Goal: Information Seeking & Learning: Learn about a topic

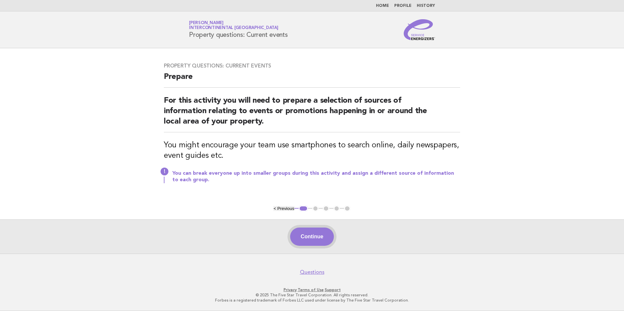
click at [304, 237] on button "Continue" at bounding box center [311, 237] width 43 height 18
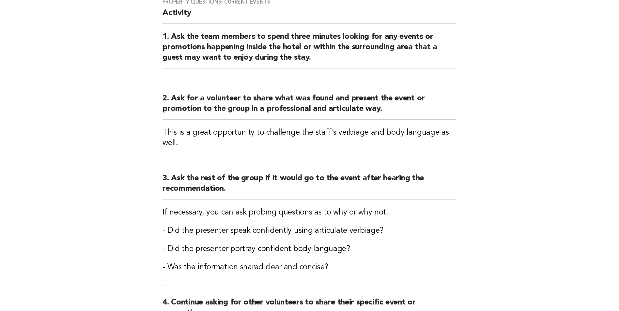
scroll to position [181, 0]
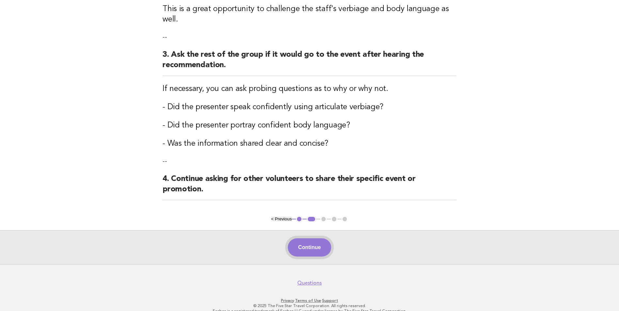
click at [315, 240] on button "Continue" at bounding box center [309, 247] width 43 height 18
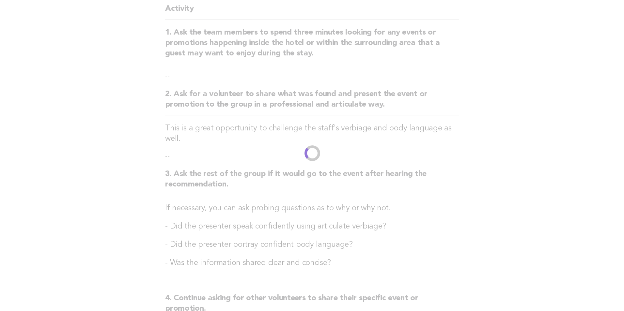
scroll to position [0, 0]
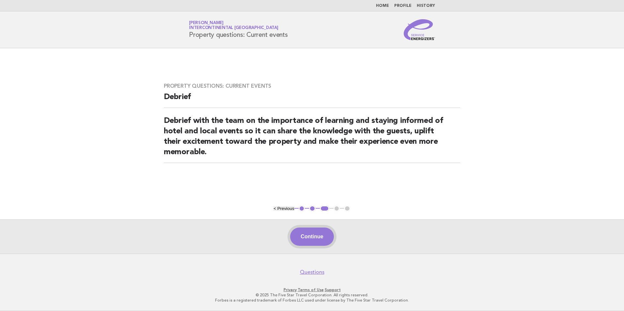
click at [315, 233] on button "Continue" at bounding box center [311, 237] width 43 height 18
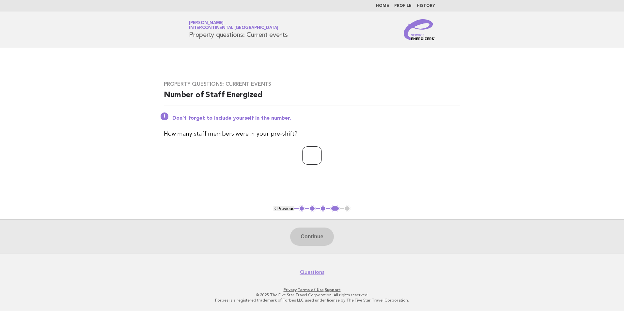
click at [318, 156] on input "number" at bounding box center [312, 155] width 20 height 18
type input "*"
click at [313, 232] on button "Continue" at bounding box center [311, 237] width 43 height 18
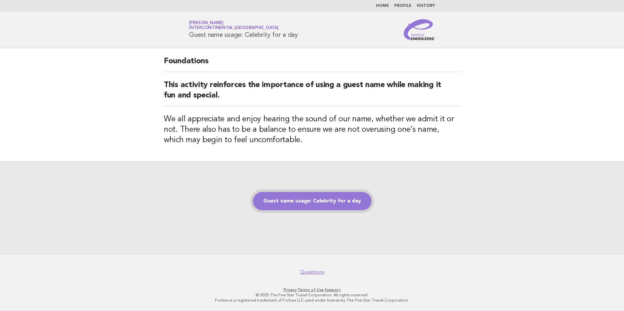
click at [313, 195] on link "Guest name usage: Celebrity for a day" at bounding box center [312, 201] width 118 height 18
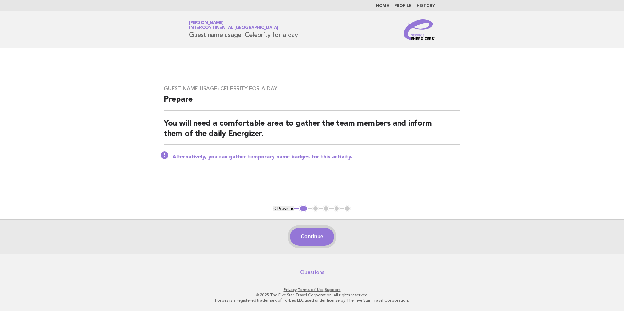
click at [318, 234] on button "Continue" at bounding box center [311, 237] width 43 height 18
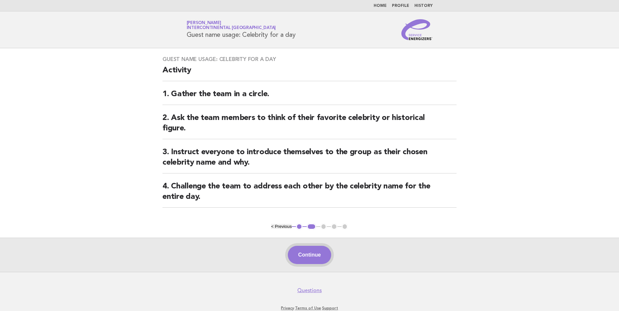
click at [308, 256] on button "Continue" at bounding box center [309, 255] width 43 height 18
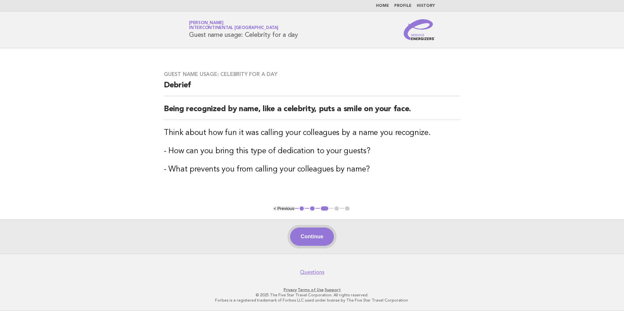
click at [319, 234] on button "Continue" at bounding box center [311, 237] width 43 height 18
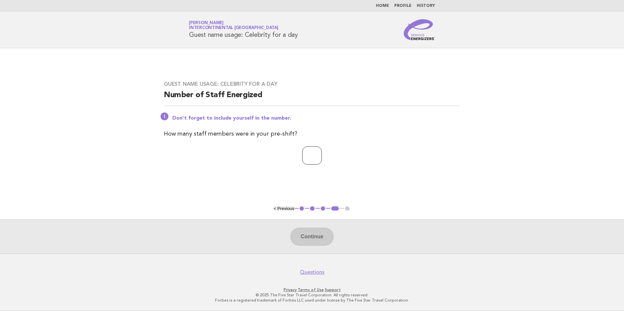
click at [302, 164] on input "number" at bounding box center [312, 155] width 20 height 18
type input "*"
click at [307, 243] on button "Continue" at bounding box center [311, 237] width 43 height 18
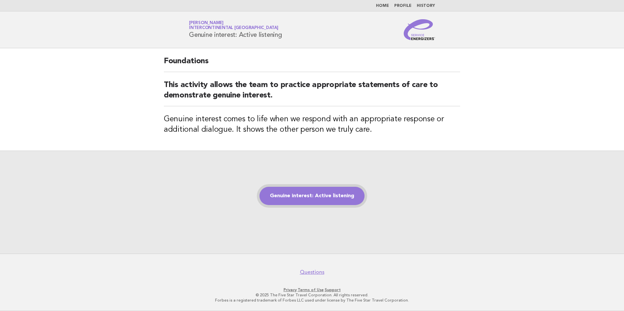
click at [325, 199] on link "Genuine interest: Active listening" at bounding box center [311, 196] width 105 height 18
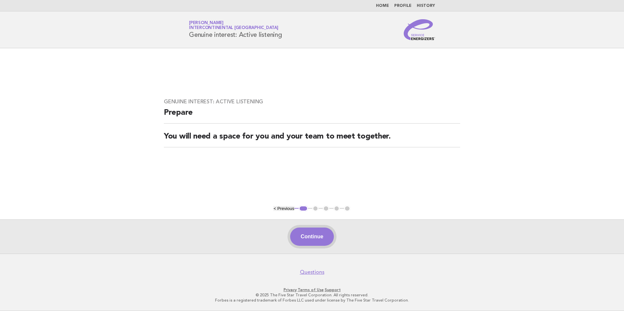
click at [320, 238] on button "Continue" at bounding box center [311, 237] width 43 height 18
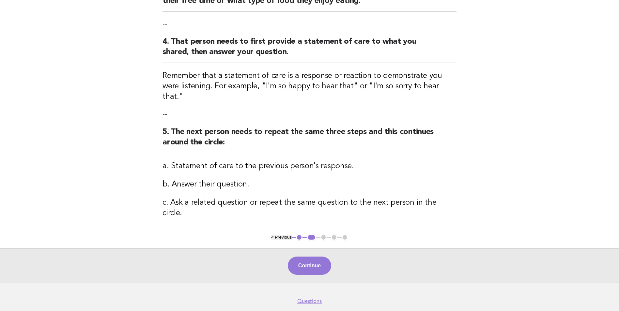
click at [304, 257] on button "Continue" at bounding box center [309, 266] width 43 height 18
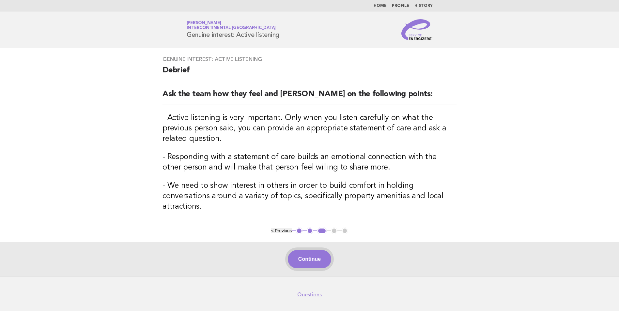
click at [320, 250] on button "Continue" at bounding box center [309, 259] width 43 height 18
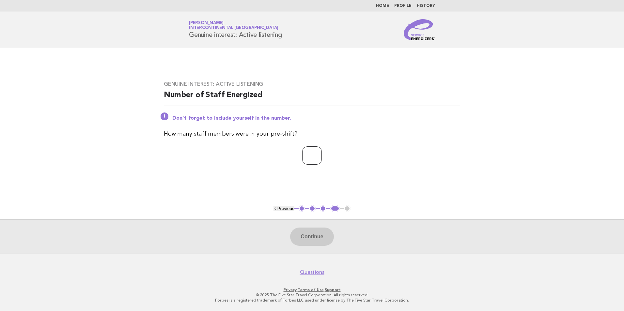
click at [309, 152] on input "number" at bounding box center [312, 155] width 20 height 18
type input "*"
click at [295, 235] on button "Continue" at bounding box center [311, 237] width 43 height 18
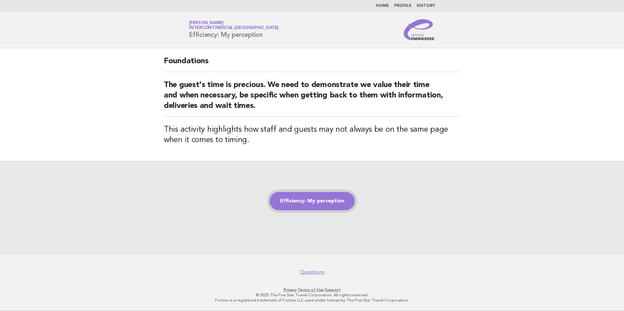
click at [300, 208] on link "Efficiency: My perception" at bounding box center [311, 201] width 85 height 18
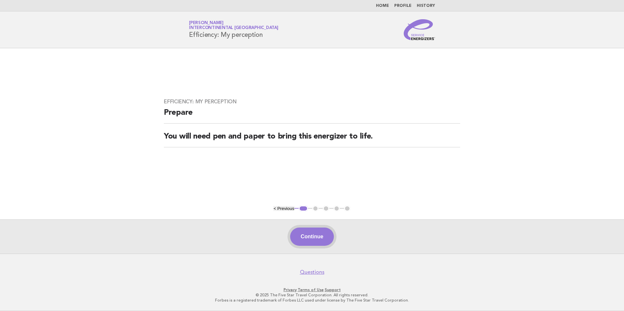
click at [314, 237] on button "Continue" at bounding box center [311, 237] width 43 height 18
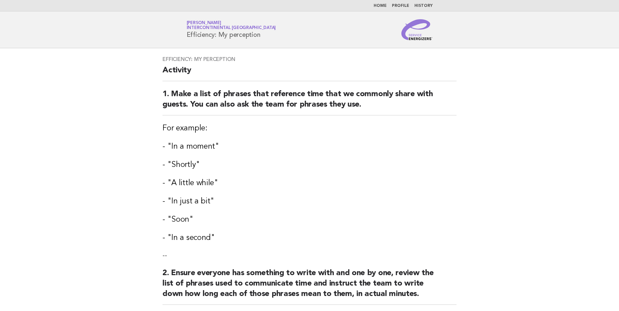
scroll to position [163, 0]
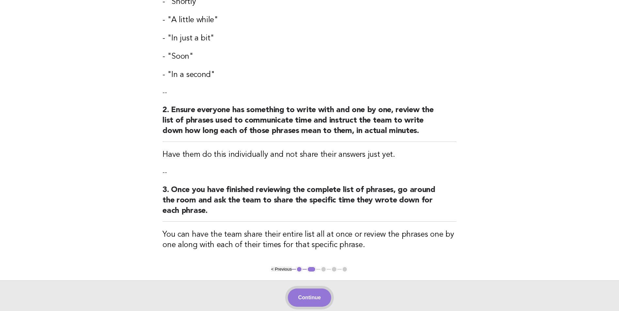
click at [320, 298] on button "Continue" at bounding box center [309, 298] width 43 height 18
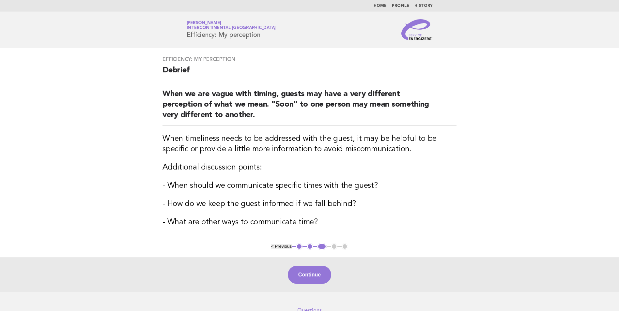
scroll to position [33, 0]
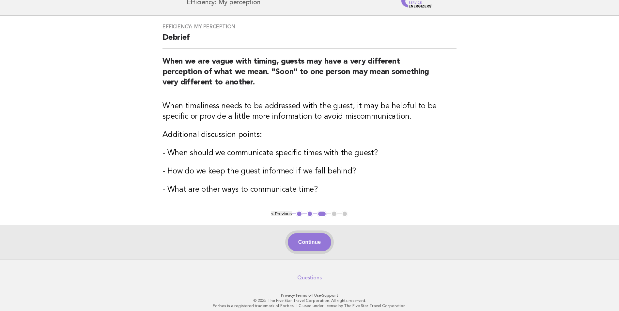
click at [315, 240] on button "Continue" at bounding box center [309, 242] width 43 height 18
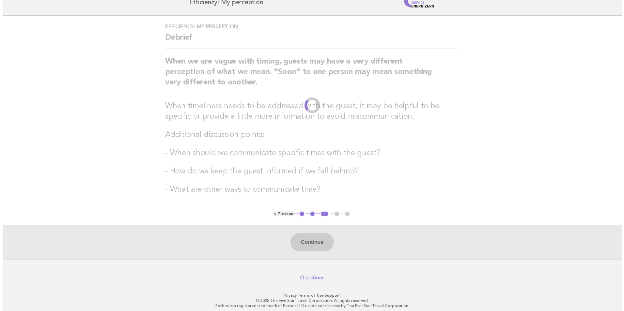
scroll to position [0, 0]
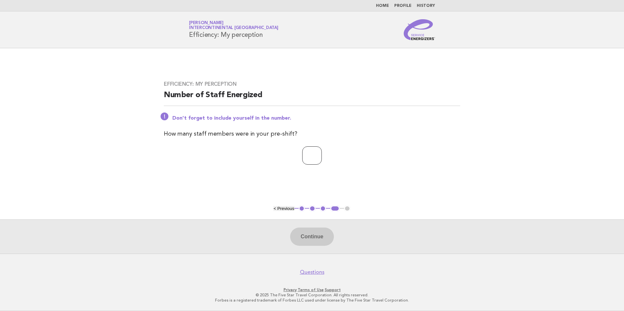
click at [302, 151] on input "number" at bounding box center [312, 155] width 20 height 18
type input "*"
click at [307, 239] on button "Continue" at bounding box center [311, 237] width 43 height 18
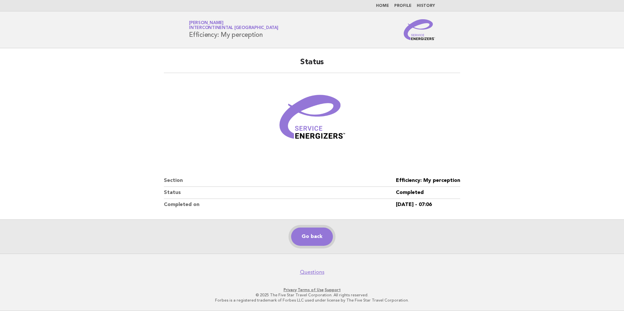
click at [310, 238] on link "Go back" at bounding box center [312, 237] width 42 height 18
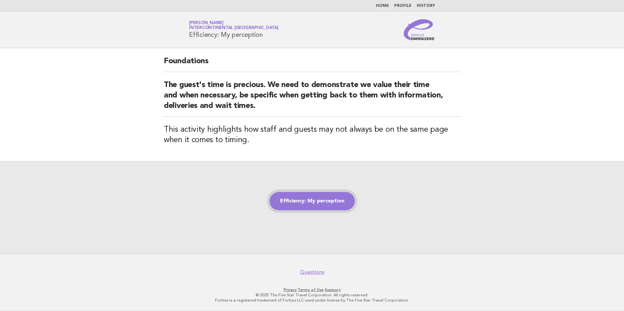
click at [311, 201] on link "Efficiency: My perception" at bounding box center [311, 201] width 85 height 18
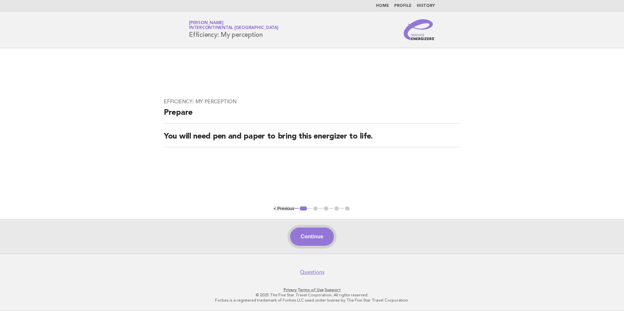
click at [315, 240] on button "Continue" at bounding box center [311, 237] width 43 height 18
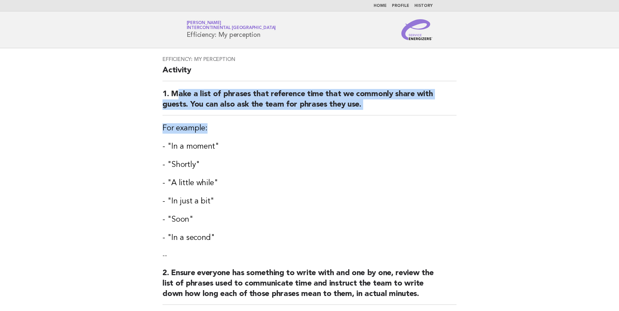
drag, startPoint x: 174, startPoint y: 93, endPoint x: 270, endPoint y: 116, distance: 98.5
click at [270, 116] on div "Efficiency: My perception Activity 1. Make a list of phrases that reference tim…" at bounding box center [310, 238] width 310 height 381
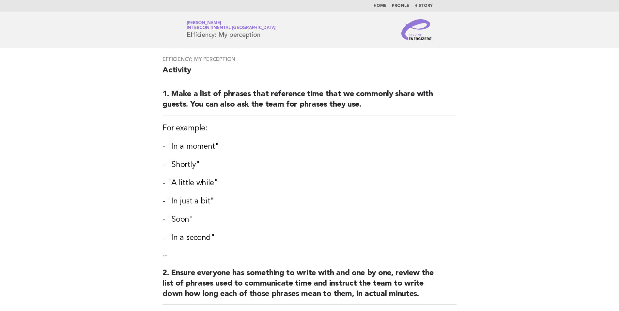
click at [164, 87] on div "Efficiency: My perception Activity 1. Make a list of phrases that reference tim…" at bounding box center [310, 238] width 310 height 381
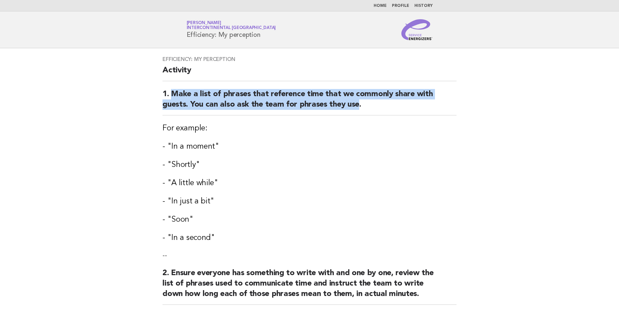
drag, startPoint x: 172, startPoint y: 95, endPoint x: 356, endPoint y: 107, distance: 184.1
click at [356, 107] on h2 "1. Make a list of phrases that reference time that we commonly share with guest…" at bounding box center [309, 102] width 294 height 26
copy h2 "Make a list of phrases that reference time that we commonly share with guests. …"
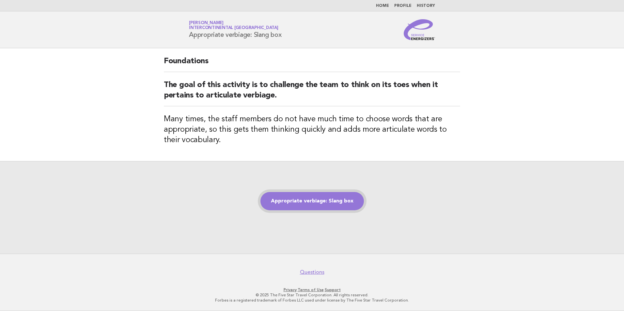
click at [300, 200] on link "Appropriate verbiage: Slang box" at bounding box center [311, 201] width 103 height 18
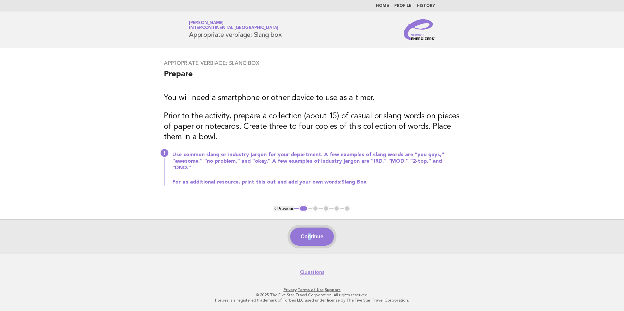
click at [309, 228] on div "Continue" at bounding box center [312, 237] width 624 height 34
click at [321, 236] on button "Continue" at bounding box center [311, 237] width 43 height 18
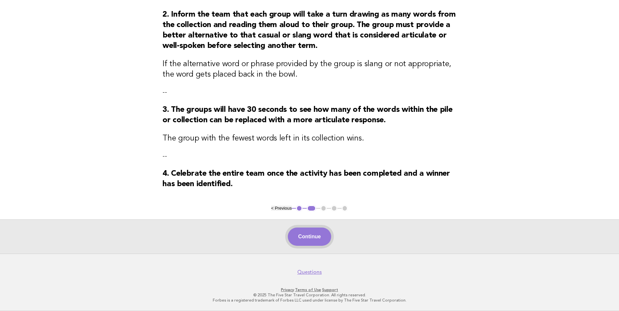
click at [318, 239] on button "Continue" at bounding box center [309, 237] width 43 height 18
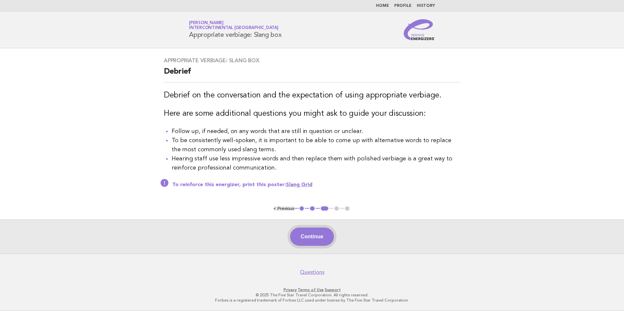
click at [307, 230] on button "Continue" at bounding box center [311, 237] width 43 height 18
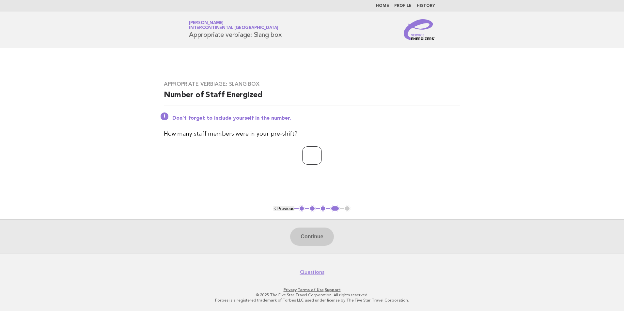
click at [306, 157] on input "number" at bounding box center [312, 155] width 20 height 18
type input "*"
click at [316, 241] on button "Continue" at bounding box center [311, 237] width 43 height 18
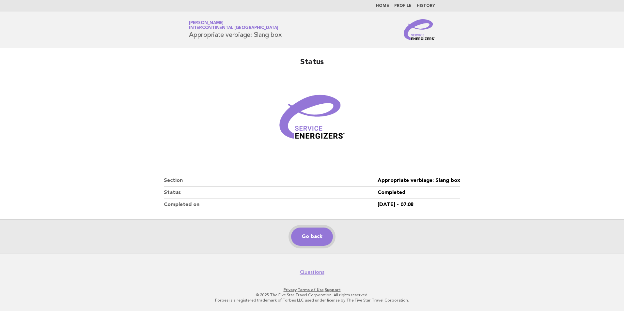
click at [309, 240] on link "Go back" at bounding box center [312, 237] width 42 height 18
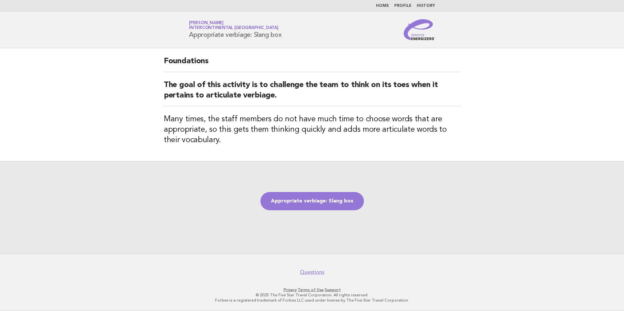
drag, startPoint x: 285, startPoint y: 34, endPoint x: 188, endPoint y: 33, distance: 97.9
click at [188, 33] on div "Service Energizers [PERSON_NAME] Canendo InterContinental [GEOGRAPHIC_DATA] App…" at bounding box center [312, 29] width 264 height 21
copy h1 "Appropriate verbiage: Slang box"
